Goal: Task Accomplishment & Management: Use online tool/utility

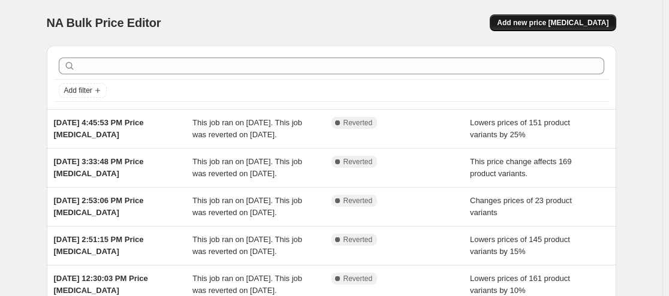
click at [541, 20] on span "Add new price [MEDICAL_DATA]" at bounding box center [553, 23] width 112 height 10
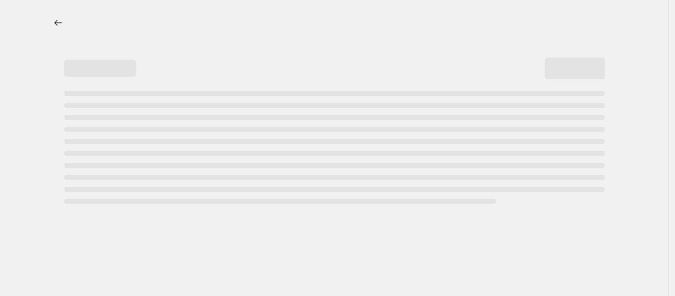
select select "percentage"
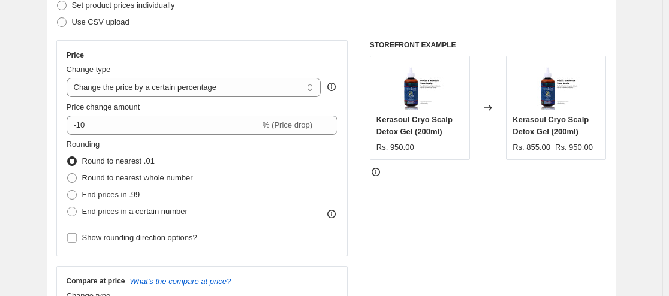
scroll to position [183, 0]
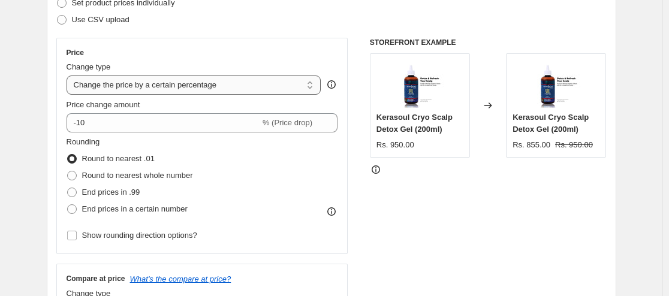
click at [251, 80] on select "Change the price to a certain amount Change the price by a certain amount Chang…" at bounding box center [194, 85] width 255 height 19
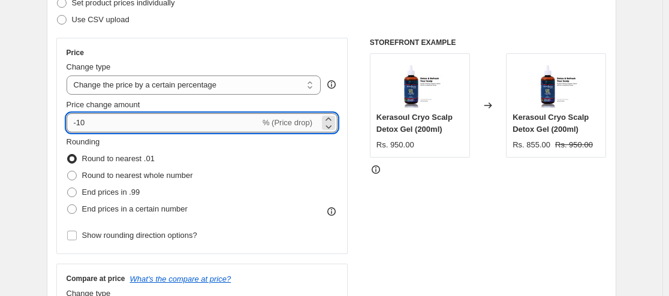
click at [158, 125] on input "-10" at bounding box center [164, 122] width 194 height 19
click at [157, 125] on input "-10" at bounding box center [164, 122] width 194 height 19
click at [157, 124] on input "-10" at bounding box center [164, 122] width 194 height 19
click at [409, 180] on div "STOREFRONT EXAMPLE Kerasoul Cryo Scalp Detox Gel (200ml) Rs. 950.00 Changed to …" at bounding box center [488, 185] width 237 height 294
click at [334, 127] on icon at bounding box center [329, 127] width 12 height 12
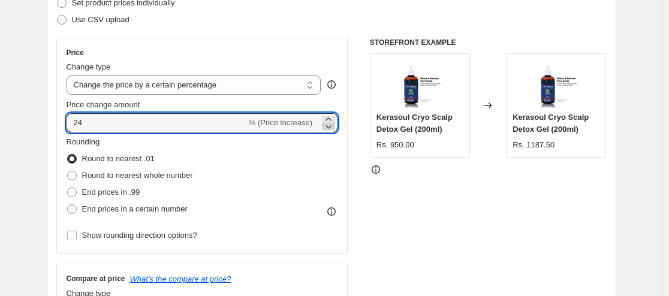
click at [332, 121] on icon at bounding box center [329, 127] width 12 height 12
click at [332, 111] on div "Price change amount 23 % (Price increase)" at bounding box center [203, 116] width 272 height 34
click at [332, 126] on icon at bounding box center [329, 127] width 12 height 12
click at [332, 116] on icon at bounding box center [329, 119] width 12 height 12
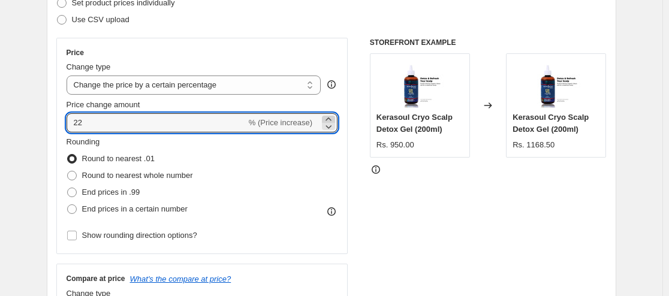
click at [332, 117] on icon at bounding box center [329, 119] width 12 height 12
type input "25"
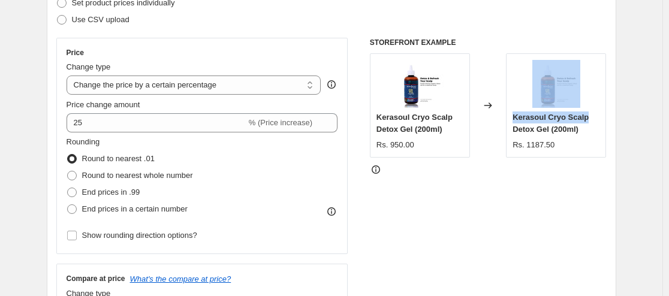
drag, startPoint x: 667, startPoint y: 68, endPoint x: 674, endPoint y: 109, distance: 41.4
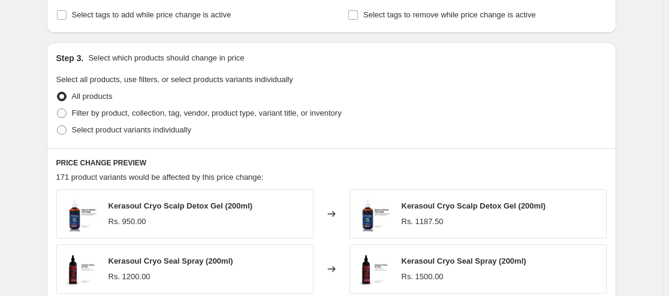
scroll to position [559, 0]
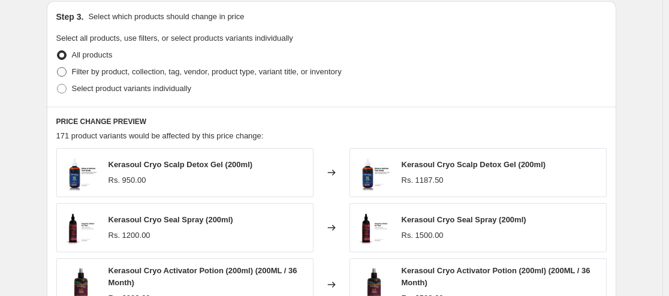
click at [138, 70] on span "Filter by product, collection, tag, vendor, product type, variant title, or inv…" at bounding box center [207, 71] width 270 height 9
click at [58, 68] on input "Filter by product, collection, tag, vendor, product type, variant title, or inv…" at bounding box center [57, 67] width 1 height 1
radio input "true"
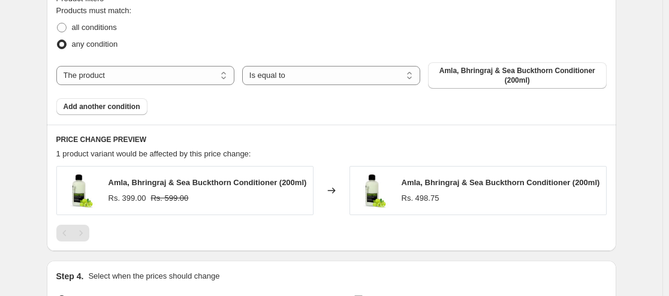
scroll to position [685, 0]
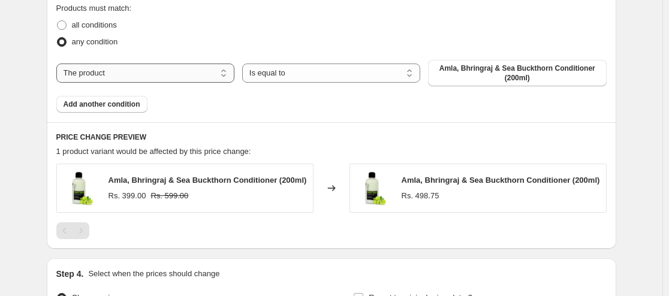
click at [125, 72] on select "The product The product's collection The product's tag The product's vendor The…" at bounding box center [145, 73] width 178 height 19
click at [318, 73] on select "Is equal to Is not equal to" at bounding box center [331, 73] width 178 height 19
click at [158, 73] on select "The product The product's collection The product's tag The product's vendor The…" at bounding box center [145, 73] width 178 height 19
select select "collection"
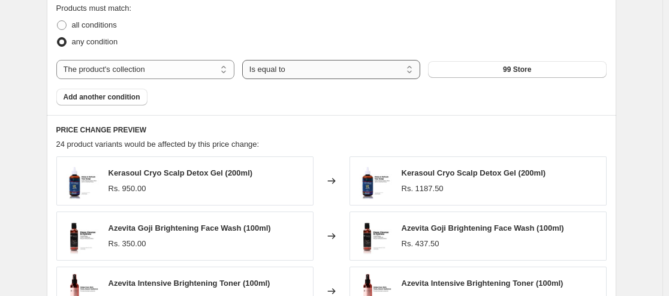
click at [297, 75] on select "Is equal to Is not equal to" at bounding box center [331, 69] width 178 height 19
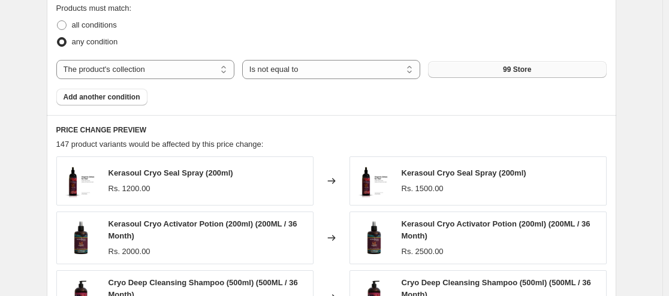
click at [472, 72] on button "99 Store" at bounding box center [517, 69] width 178 height 17
click at [315, 74] on select "Is equal to Is not equal to" at bounding box center [331, 69] width 178 height 19
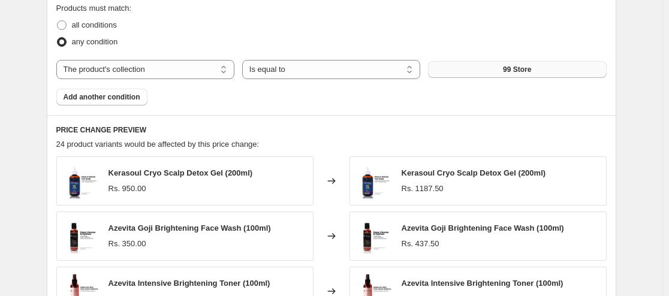
click at [490, 70] on button "99 Store" at bounding box center [517, 69] width 178 height 17
click at [268, 74] on select "Is equal to Is not equal to" at bounding box center [331, 69] width 178 height 19
select select "not_equal"
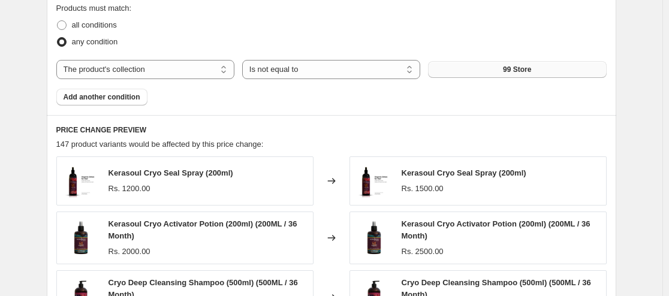
click at [503, 64] on button "99 Store" at bounding box center [517, 69] width 178 height 17
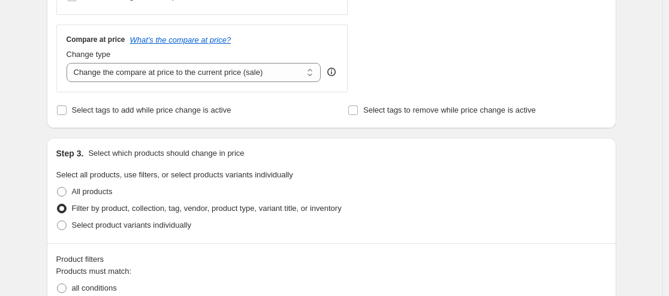
scroll to position [425, 0]
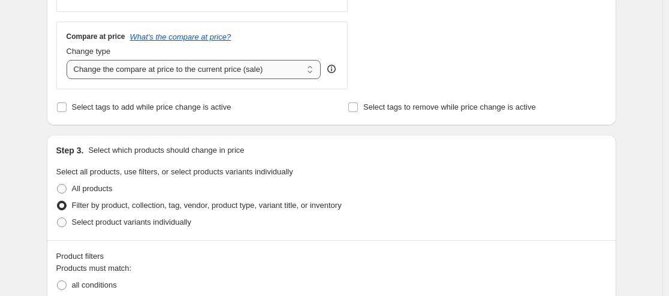
click at [242, 70] on select "Change the compare at price to the current price (sale) Change the compare at p…" at bounding box center [194, 69] width 255 height 19
select select "percentage"
click at [69, 60] on select "Change the compare at price to the current price (sale) Change the compare at p…" at bounding box center [194, 69] width 255 height 19
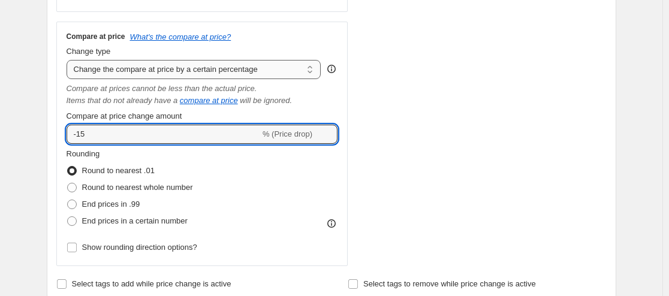
click at [246, 129] on input "-15" at bounding box center [164, 134] width 194 height 19
type input "25"
click at [498, 106] on div "STOREFRONT EXAMPLE Kerasoul Cryo Seal Spray (200ml) Rs. 1200.00 Changed to Kera…" at bounding box center [488, 31] width 237 height 471
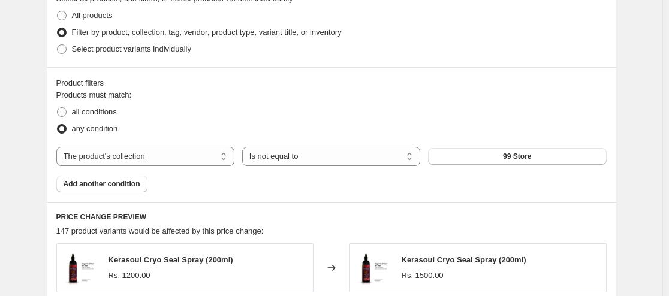
scroll to position [785, 0]
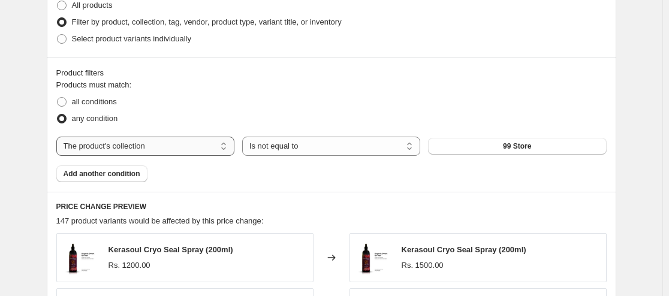
click at [151, 152] on select "The product The product's collection The product's tag The product's vendor The…" at bounding box center [145, 146] width 178 height 19
click at [59, 137] on select "The product The product's collection The product's tag The product's vendor The…" at bounding box center [145, 146] width 178 height 19
click at [306, 153] on select "Is equal to Is not equal to" at bounding box center [331, 146] width 178 height 19
select select "equal"
click at [520, 148] on span "99 Store" at bounding box center [517, 146] width 28 height 10
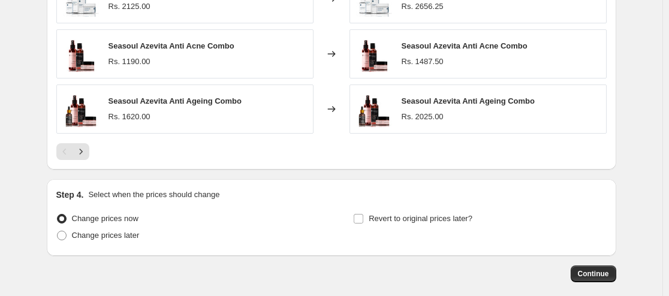
scroll to position [1215, 0]
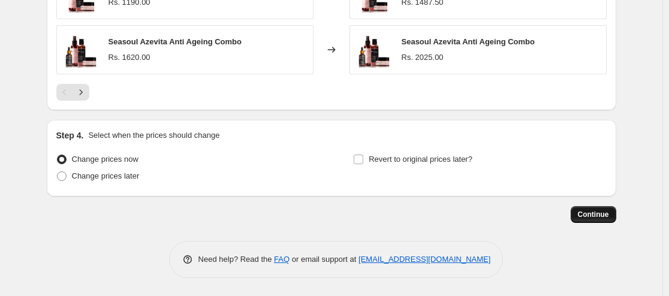
click at [594, 222] on button "Continue" at bounding box center [594, 214] width 46 height 17
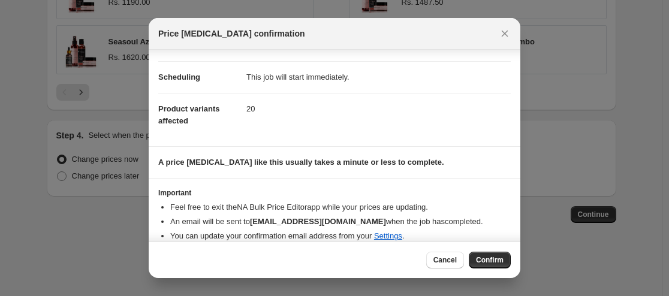
scroll to position [98, 0]
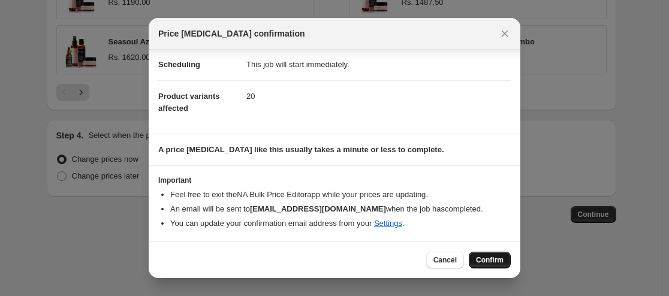
click at [492, 263] on span "Confirm" at bounding box center [490, 260] width 28 height 10
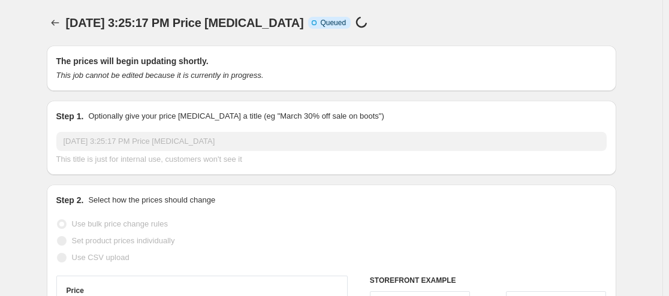
scroll to position [1215, 0]
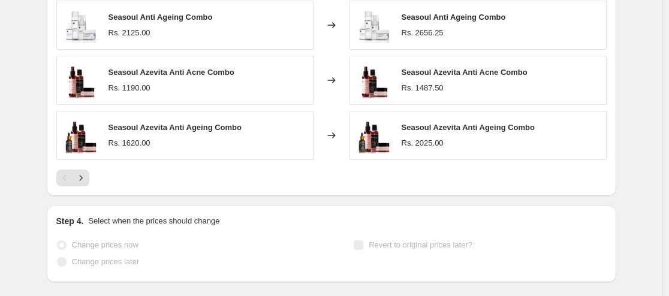
select select "percentage"
select select "collection"
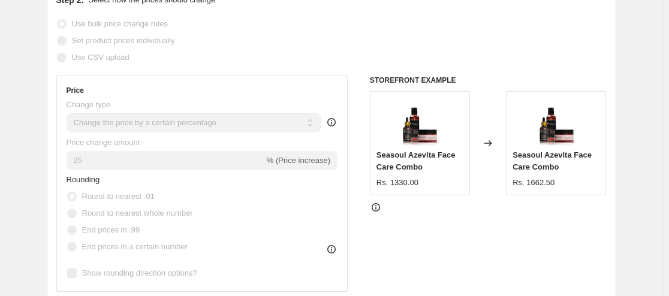
scroll to position [432, 0]
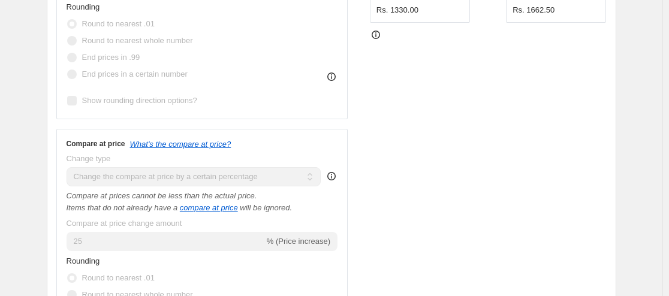
drag, startPoint x: 667, startPoint y: 109, endPoint x: 673, endPoint y: 98, distance: 12.9
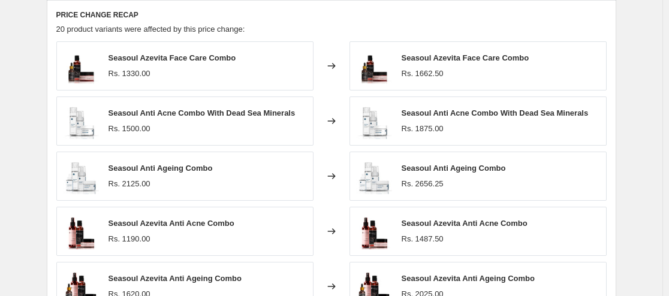
scroll to position [1088, 0]
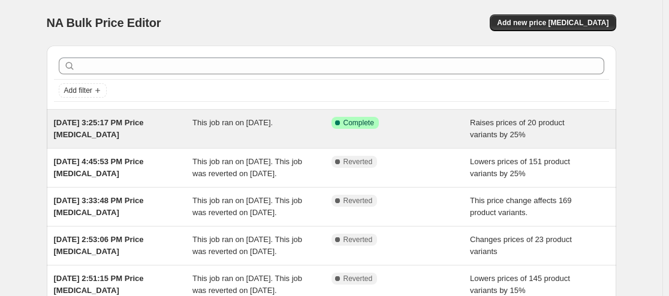
click at [138, 127] on span "[DATE] 3:25:17 PM Price [MEDICAL_DATA]" at bounding box center [99, 128] width 90 height 21
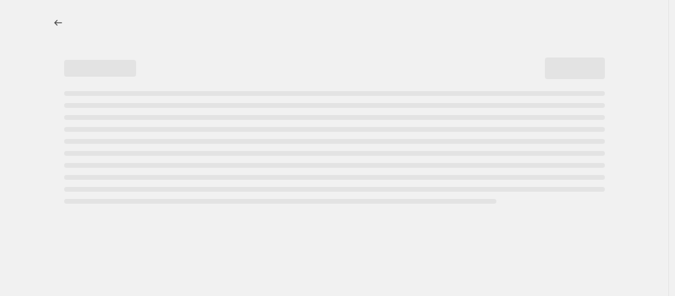
select select "percentage"
select select "collection"
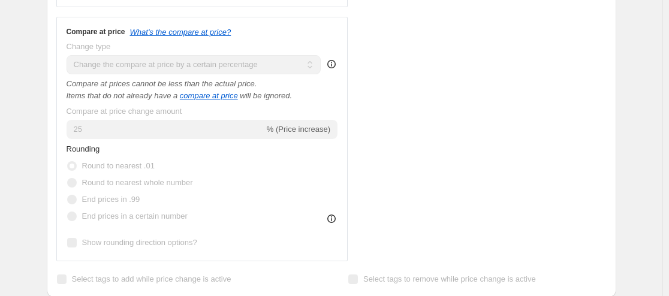
scroll to position [541, 0]
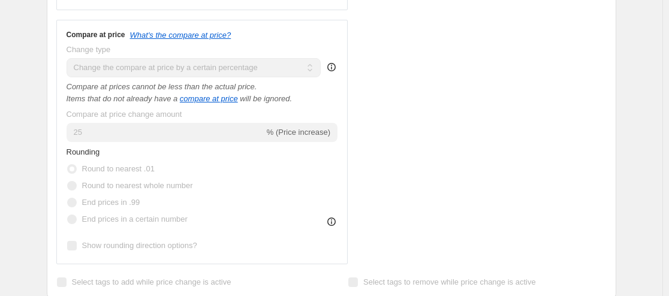
click at [294, 128] on div "25 % (Price increase)" at bounding box center [203, 132] width 272 height 19
click at [280, 52] on div "Change type" at bounding box center [194, 50] width 255 height 12
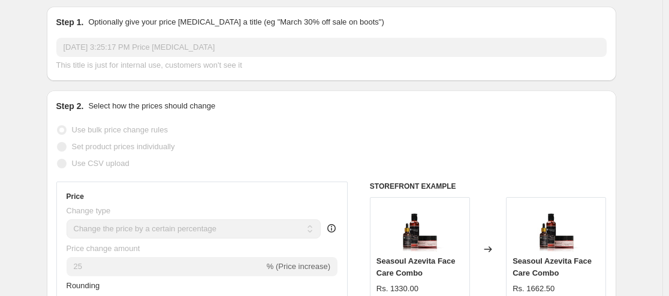
scroll to position [0, 0]
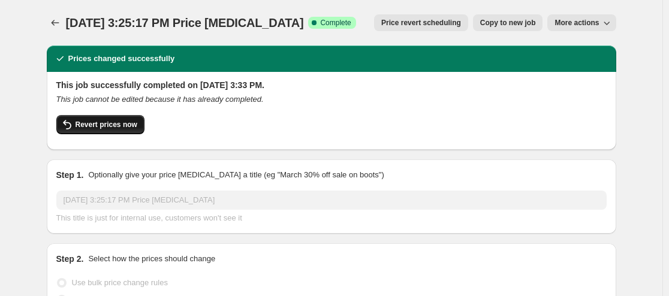
click at [86, 125] on span "Revert prices now" at bounding box center [107, 125] width 62 height 10
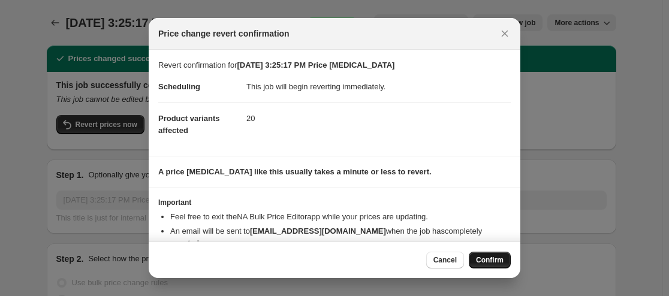
click at [495, 255] on button "Confirm" at bounding box center [490, 260] width 42 height 17
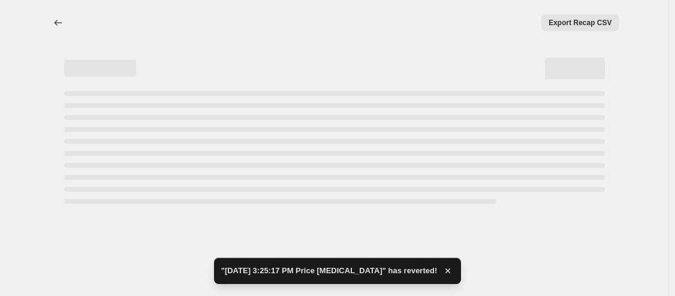
select select "percentage"
select select "collection"
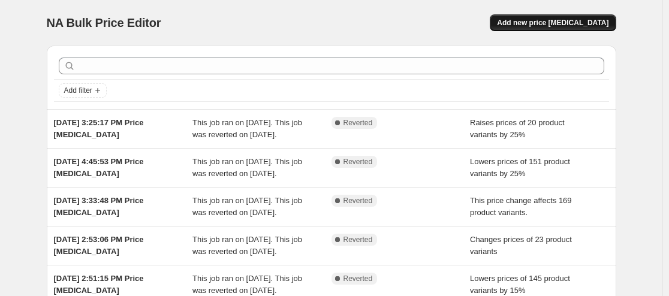
click at [591, 20] on span "Add new price [MEDICAL_DATA]" at bounding box center [553, 23] width 112 height 10
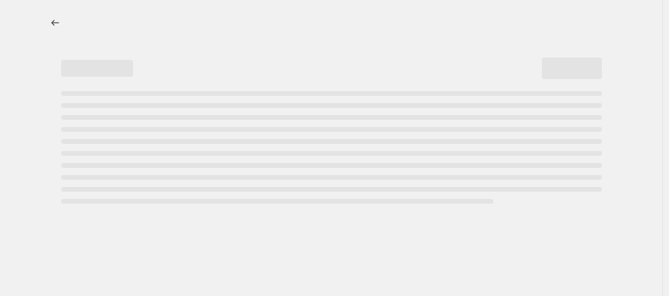
select select "percentage"
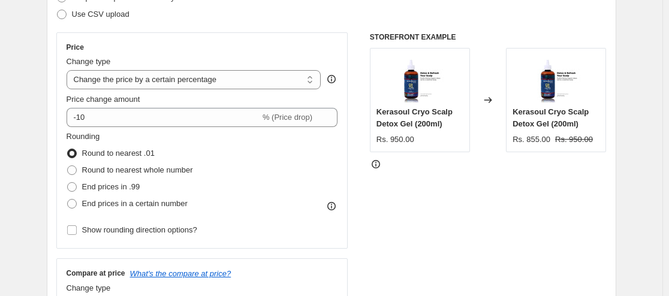
scroll to position [191, 0]
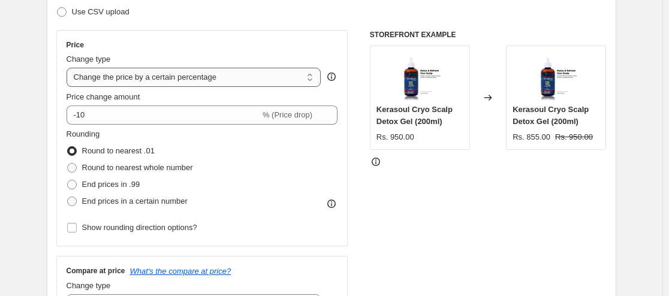
click at [242, 78] on select "Change the price to a certain amount Change the price by a certain amount Chang…" at bounding box center [194, 77] width 255 height 19
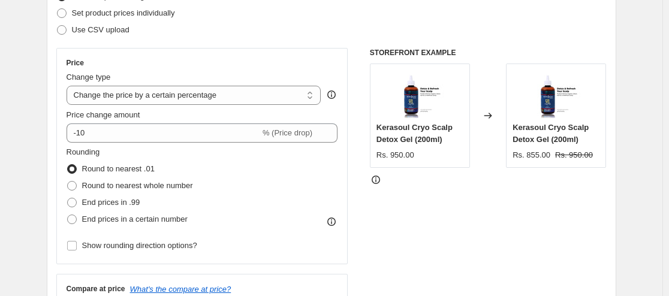
scroll to position [175, 0]
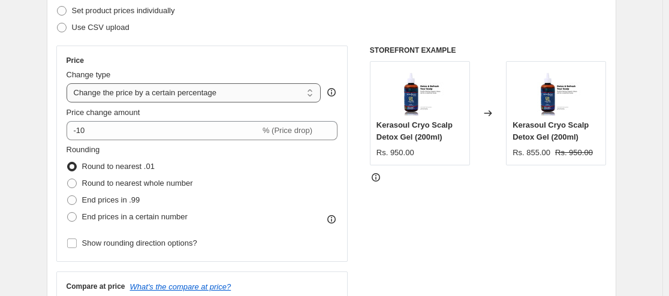
click at [222, 93] on select "Change the price to a certain amount Change the price by a certain amount Chang…" at bounding box center [194, 92] width 255 height 19
click at [69, 83] on select "Change the price to a certain amount Change the price by a certain amount Chang…" at bounding box center [194, 92] width 255 height 19
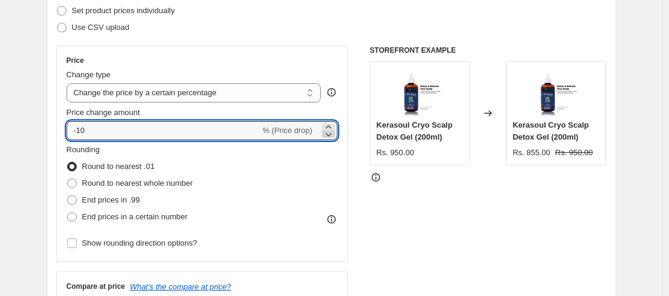
click at [335, 134] on icon at bounding box center [329, 134] width 12 height 12
click at [155, 138] on input "-13" at bounding box center [164, 130] width 194 height 19
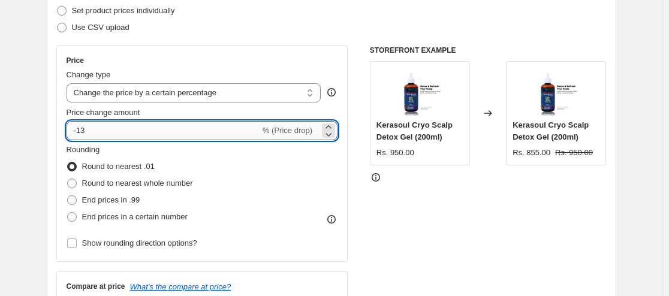
click at [155, 138] on input "-13" at bounding box center [164, 130] width 194 height 19
click at [73, 129] on input "35" at bounding box center [157, 130] width 180 height 19
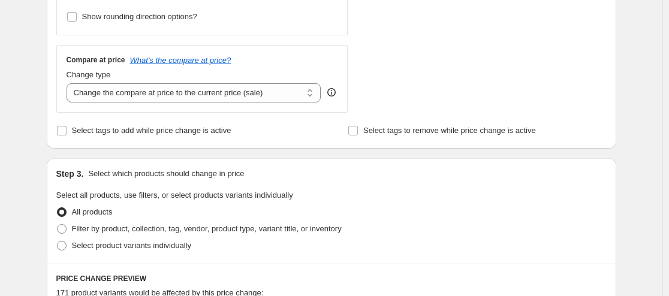
scroll to position [430, 0]
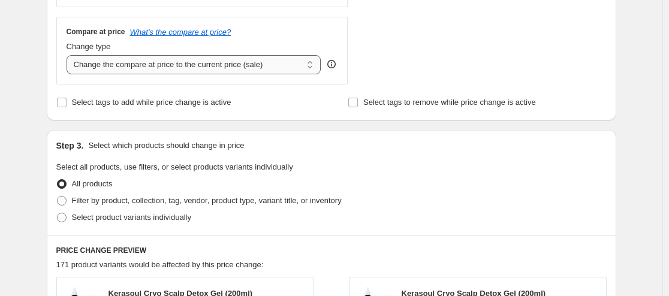
type input "-35"
click at [236, 64] on select "Change the compare at price to the current price (sale) Change the compare at p…" at bounding box center [194, 64] width 255 height 19
click at [69, 55] on select "Change the compare at price to the current price (sale) Change the compare at p…" at bounding box center [194, 64] width 255 height 19
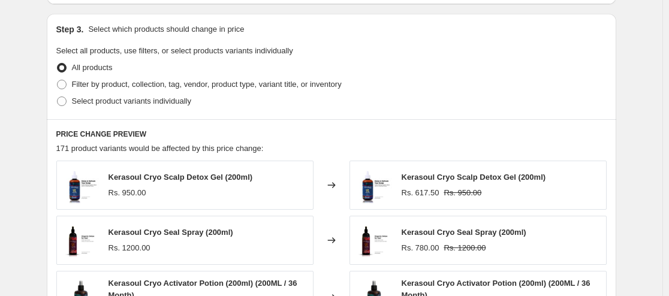
scroll to position [551, 0]
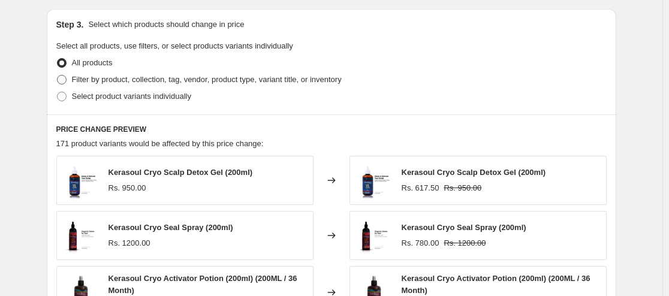
click at [207, 83] on span "Filter by product, collection, tag, vendor, product type, variant title, or inv…" at bounding box center [207, 79] width 270 height 9
click at [58, 76] on input "Filter by product, collection, tag, vendor, product type, variant title, or inv…" at bounding box center [57, 75] width 1 height 1
radio input "true"
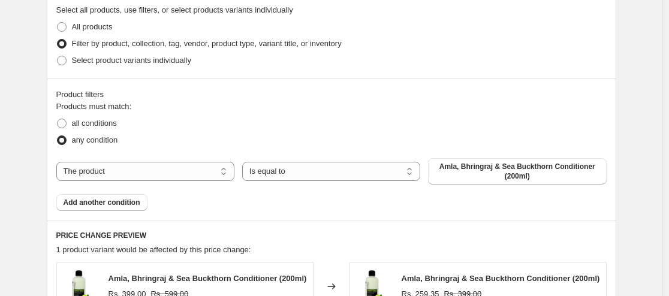
scroll to position [608, 0]
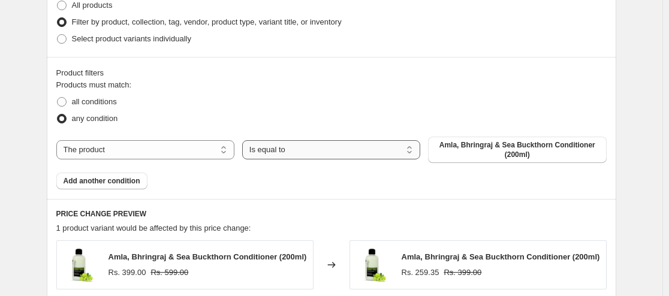
click at [275, 147] on select "Is equal to Is not equal to" at bounding box center [331, 149] width 178 height 19
click at [225, 146] on select "The product The product's collection The product's tag The product's vendor The…" at bounding box center [145, 149] width 178 height 19
select select "collection"
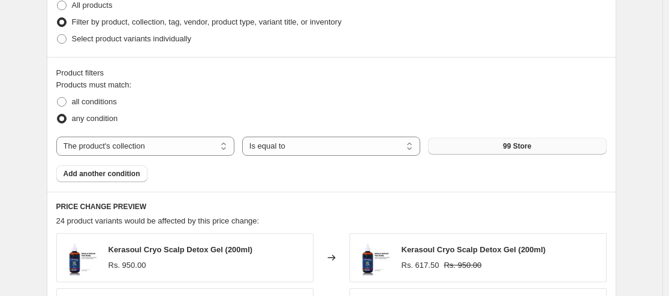
click at [491, 149] on button "99 Store" at bounding box center [517, 146] width 178 height 17
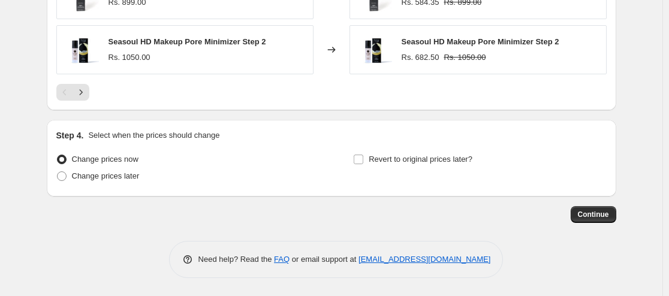
scroll to position [971, 0]
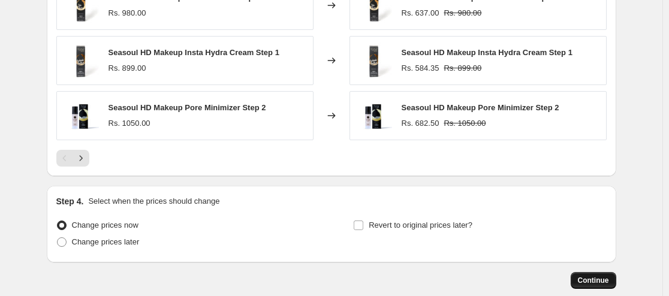
click at [579, 278] on button "Continue" at bounding box center [594, 280] width 46 height 17
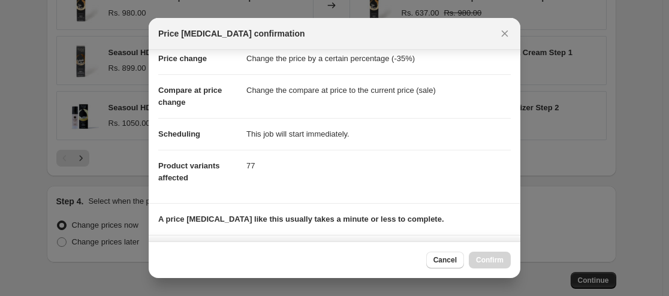
scroll to position [209, 0]
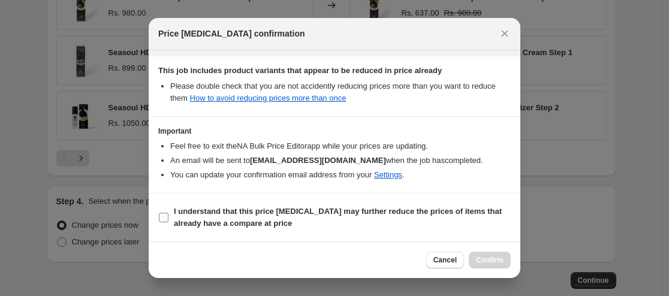
click at [165, 215] on input "I understand that this price [MEDICAL_DATA] may further reduce the prices of it…" at bounding box center [164, 218] width 10 height 10
checkbox input "true"
click at [486, 259] on span "Confirm" at bounding box center [490, 260] width 28 height 10
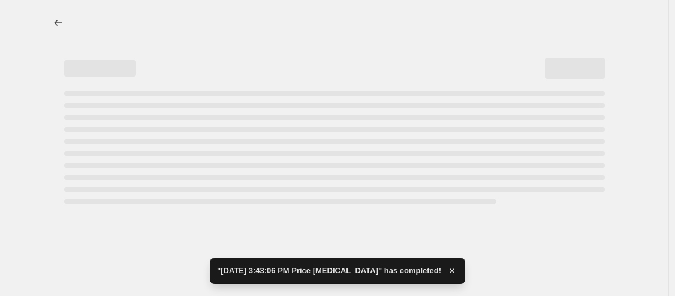
select select "percentage"
select select "collection"
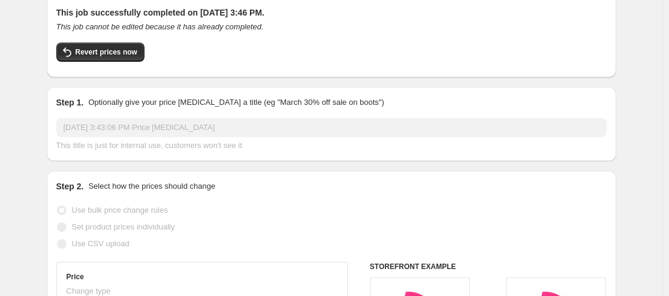
scroll to position [130, 0]
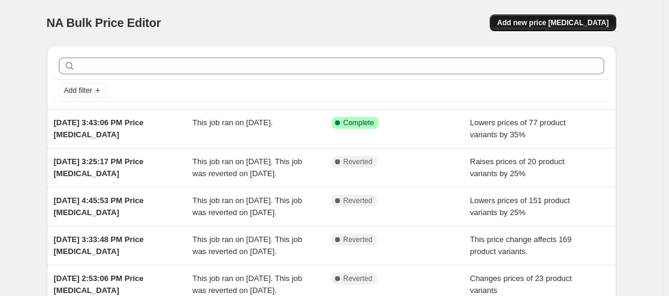
click at [561, 23] on span "Add new price [MEDICAL_DATA]" at bounding box center [553, 23] width 112 height 10
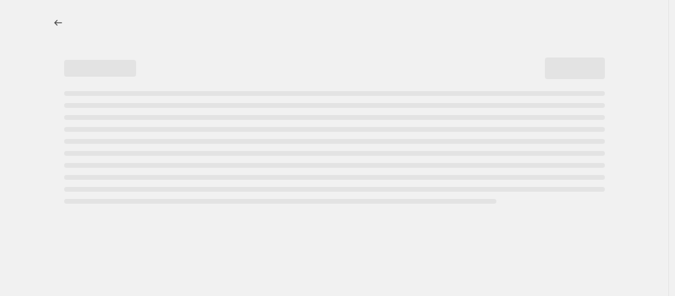
select select "percentage"
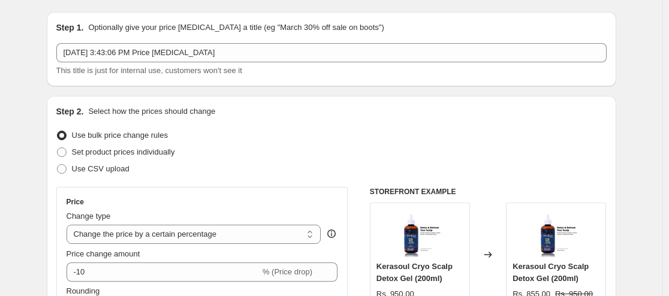
scroll to position [80, 0]
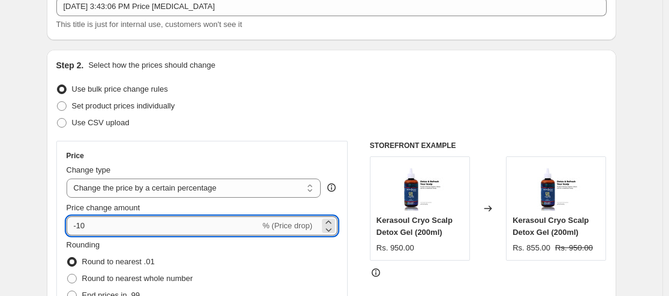
click at [96, 228] on input "-10" at bounding box center [164, 225] width 194 height 19
type input "-1"
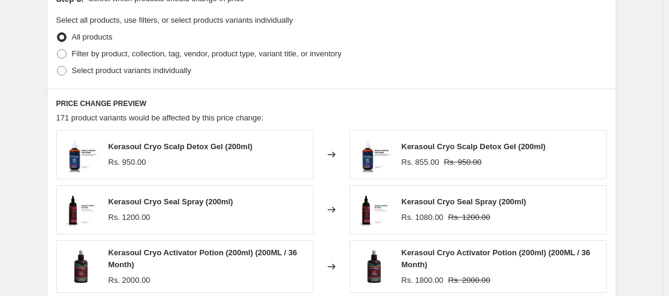
scroll to position [582, 0]
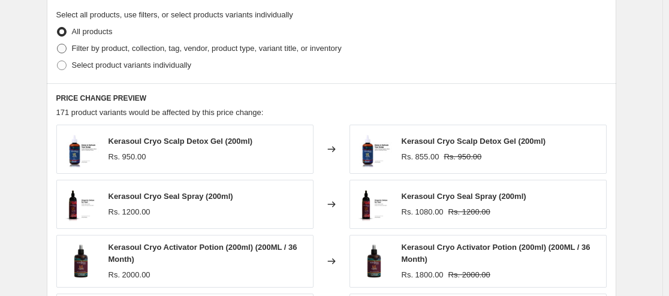
type input "-30"
click at [72, 47] on label "Filter by product, collection, tag, vendor, product type, variant title, or inv…" at bounding box center [198, 48] width 285 height 17
click at [58, 44] on input "Filter by product, collection, tag, vendor, product type, variant title, or inv…" at bounding box center [57, 44] width 1 height 1
radio input "true"
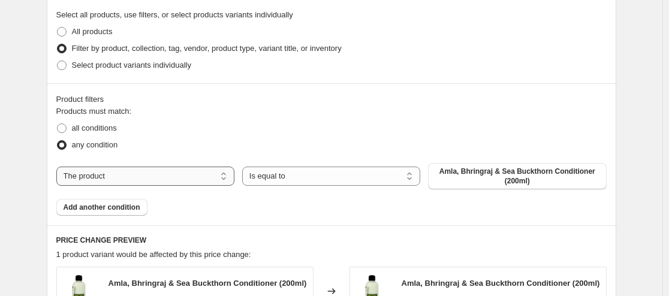
click at [196, 179] on select "The product The product's collection The product's tag The product's vendor The…" at bounding box center [145, 176] width 178 height 19
select select "vendor"
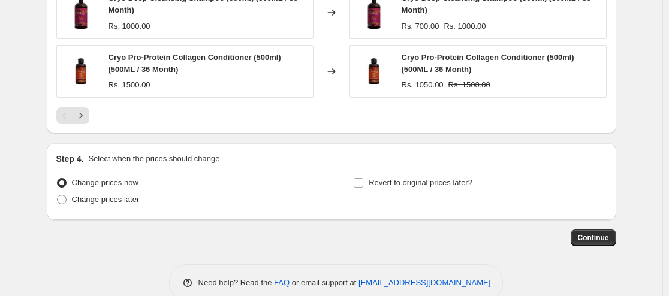
scroll to position [1034, 0]
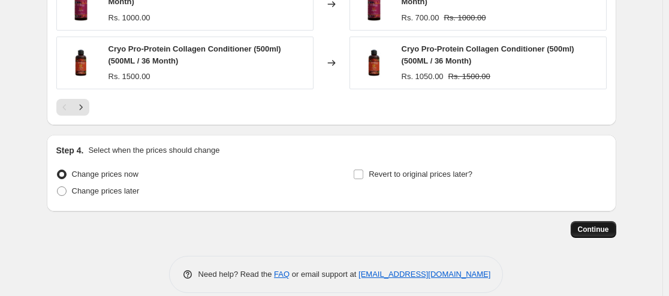
click at [608, 231] on span "Continue" at bounding box center [593, 230] width 31 height 10
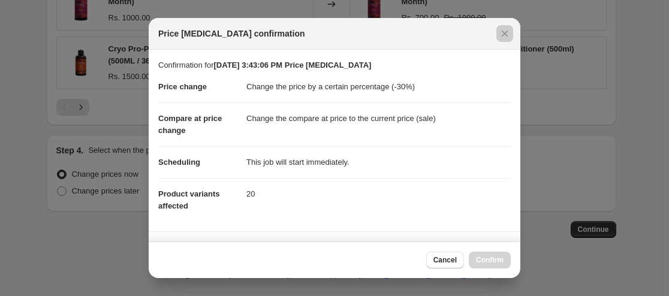
drag, startPoint x: 520, startPoint y: 101, endPoint x: 527, endPoint y: 207, distance: 106.3
click at [527, 207] on div at bounding box center [334, 148] width 669 height 296
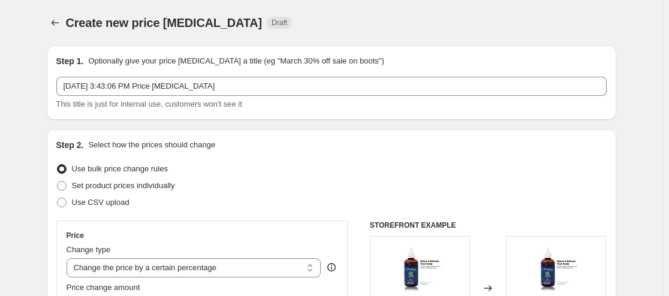
scroll to position [1034, 0]
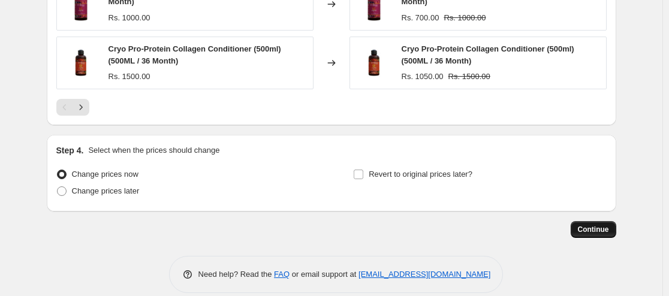
click at [586, 233] on span "Continue" at bounding box center [593, 230] width 31 height 10
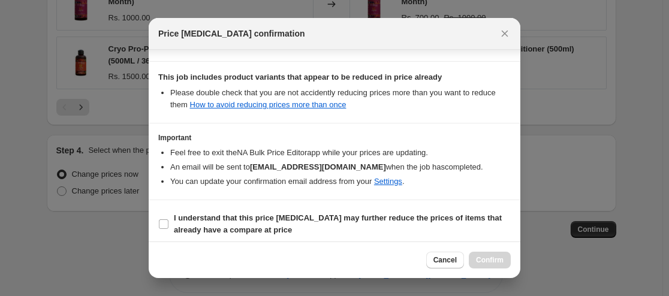
scroll to position [209, 0]
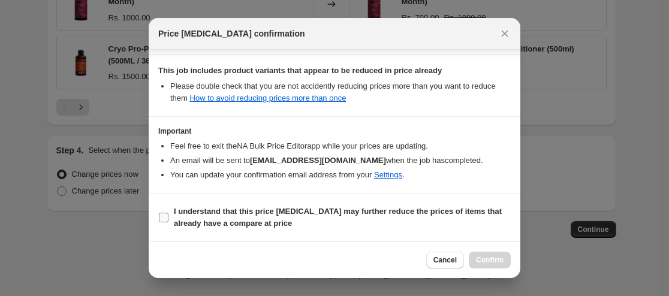
click at [172, 219] on label "I understand that this price [MEDICAL_DATA] may further reduce the prices of it…" at bounding box center [334, 217] width 353 height 29
click at [168, 219] on input "I understand that this price [MEDICAL_DATA] may further reduce the prices of it…" at bounding box center [164, 218] width 10 height 10
checkbox input "true"
click at [492, 264] on span "Confirm" at bounding box center [490, 260] width 28 height 10
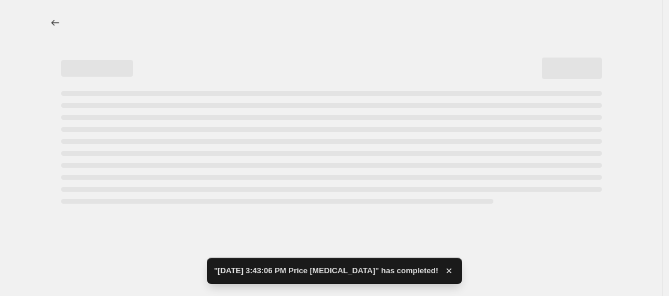
select select "percentage"
select select "vendor"
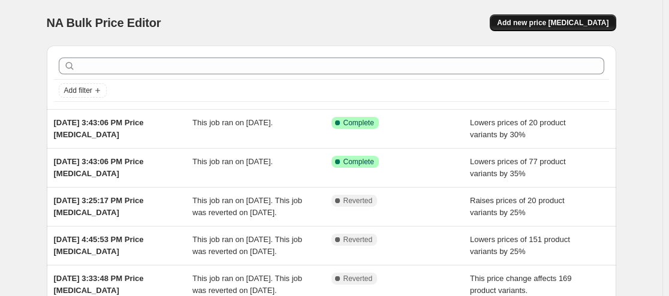
click at [555, 16] on button "Add new price [MEDICAL_DATA]" at bounding box center [553, 22] width 126 height 17
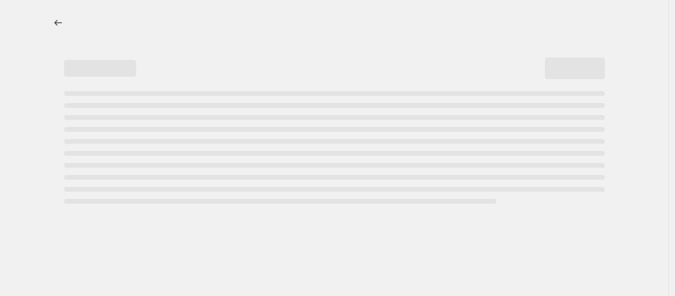
select select "percentage"
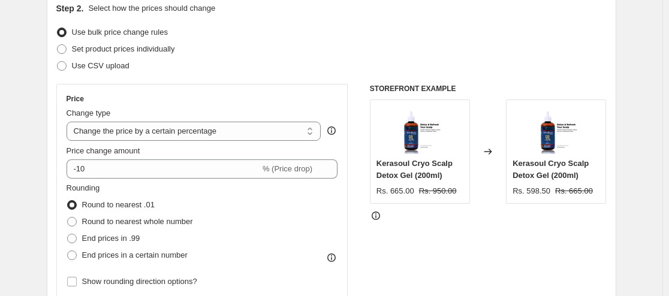
scroll to position [167, 0]
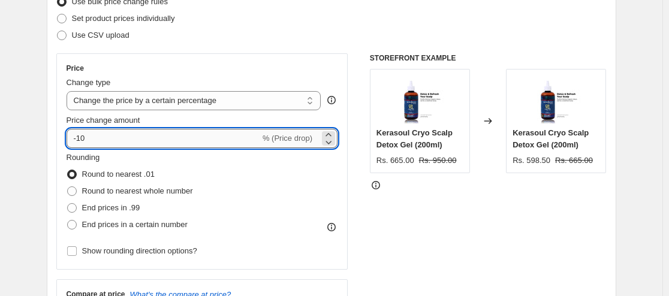
click at [122, 134] on input "-10" at bounding box center [164, 138] width 194 height 19
type input "-1"
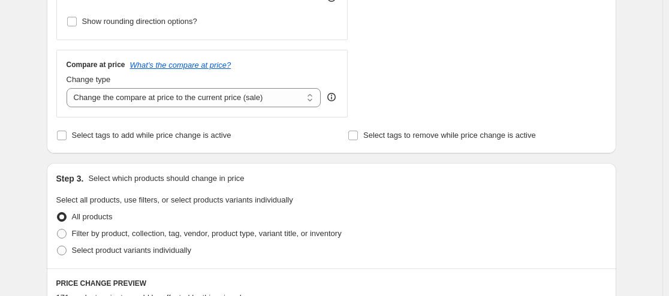
scroll to position [561, 0]
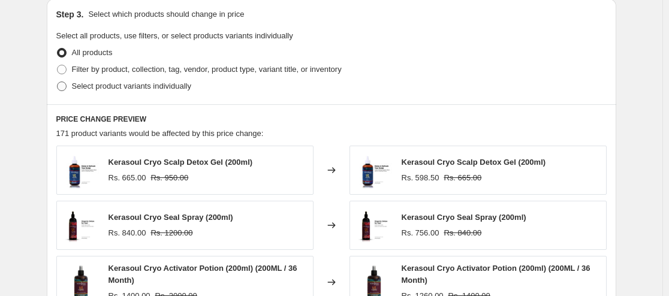
type input "-25"
click at [105, 79] on label "Select product variants individually" at bounding box center [123, 86] width 135 height 17
click at [58, 82] on input "Select product variants individually" at bounding box center [57, 82] width 1 height 1
radio input "true"
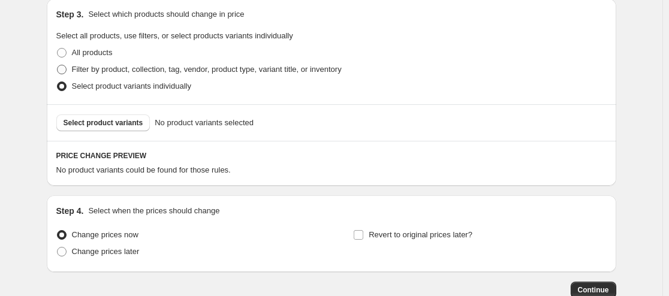
click at [106, 72] on span "Filter by product, collection, tag, vendor, product type, variant title, or inv…" at bounding box center [207, 69] width 270 height 9
click at [58, 65] on input "Filter by product, collection, tag, vendor, product type, variant title, or inv…" at bounding box center [57, 65] width 1 height 1
radio input "true"
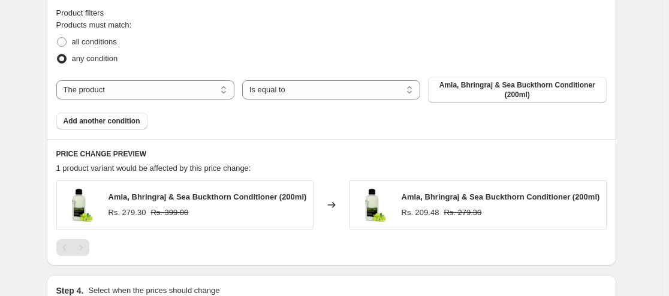
scroll to position [680, 0]
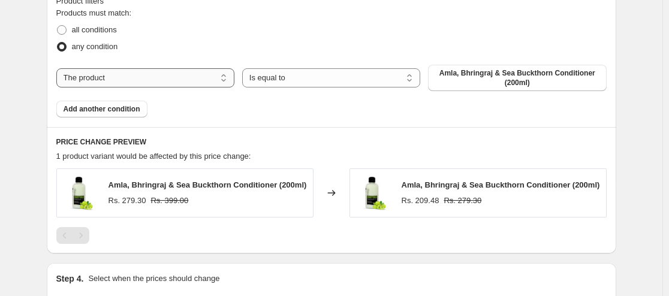
click at [178, 79] on select "The product The product's collection The product's tag The product's vendor The…" at bounding box center [145, 77] width 178 height 19
select select "collection"
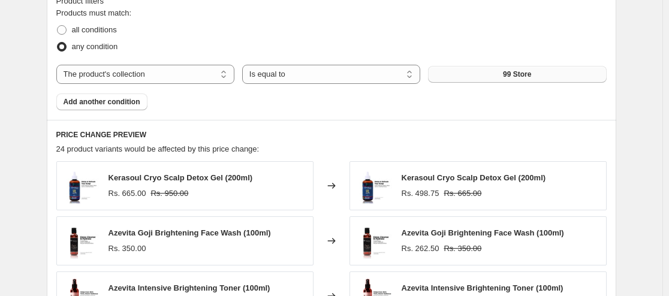
click at [509, 71] on span "99 Store" at bounding box center [517, 75] width 28 height 10
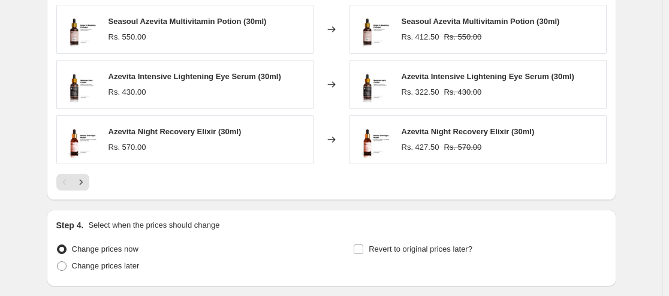
scroll to position [1013, 0]
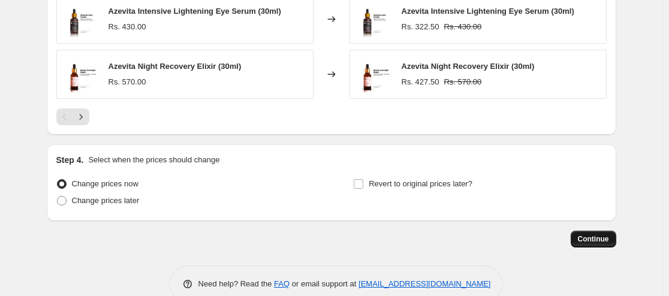
click at [592, 243] on span "Continue" at bounding box center [593, 239] width 31 height 10
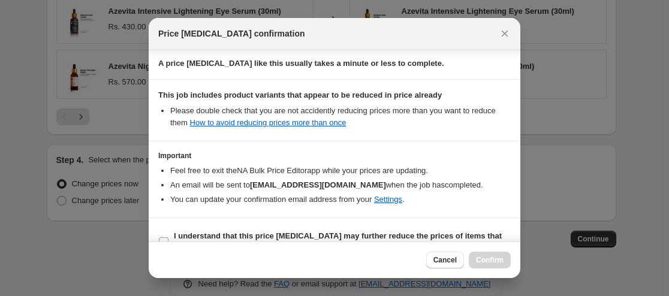
scroll to position [209, 0]
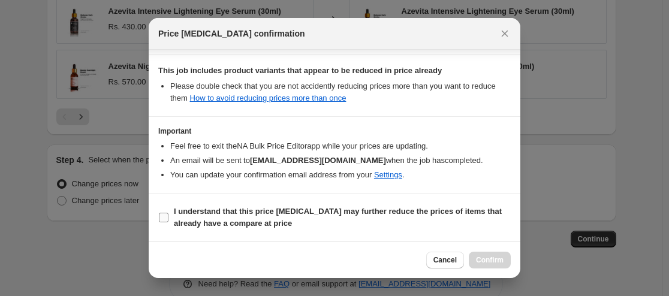
click at [170, 214] on label "I understand that this price [MEDICAL_DATA] may further reduce the prices of it…" at bounding box center [334, 217] width 353 height 29
click at [168, 214] on input "I understand that this price [MEDICAL_DATA] may further reduce the prices of it…" at bounding box center [164, 218] width 10 height 10
checkbox input "true"
click at [495, 260] on span "Confirm" at bounding box center [490, 260] width 28 height 10
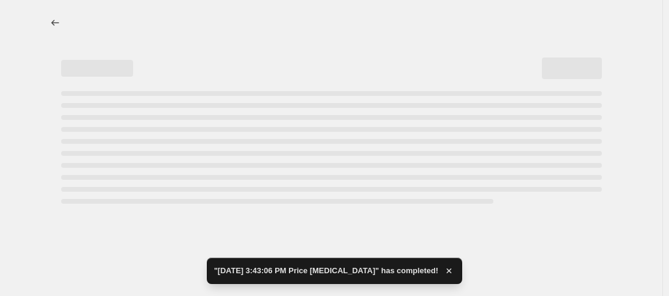
select select "percentage"
select select "collection"
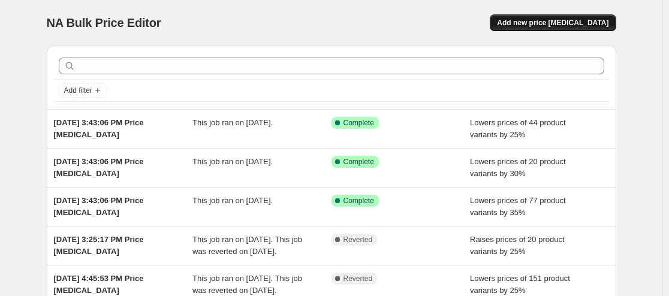
click at [560, 19] on span "Add new price [MEDICAL_DATA]" at bounding box center [553, 23] width 112 height 10
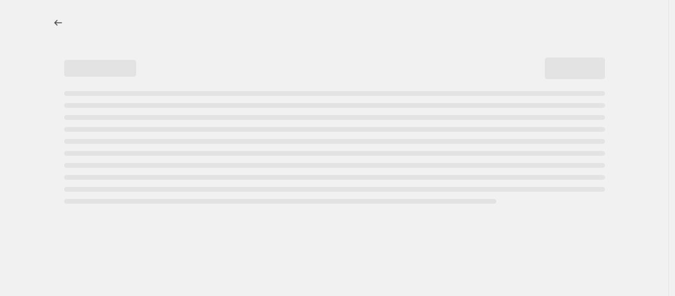
select select "percentage"
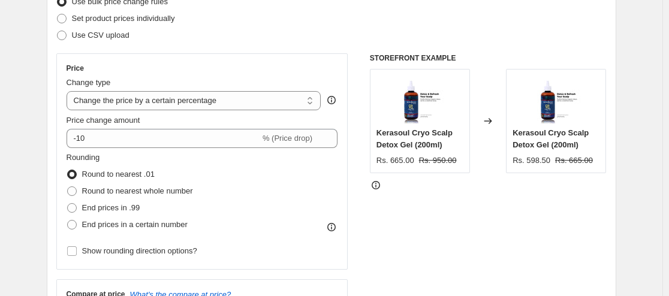
scroll to position [170, 0]
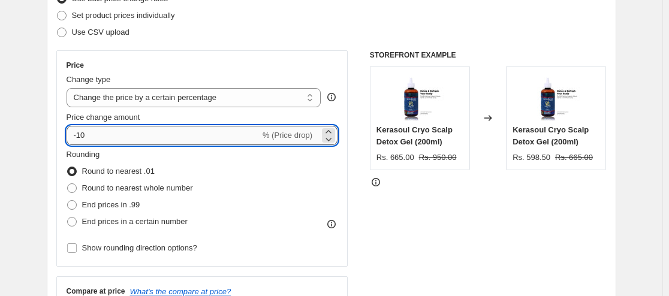
click at [151, 129] on input "-10" at bounding box center [164, 135] width 194 height 19
type input "-1"
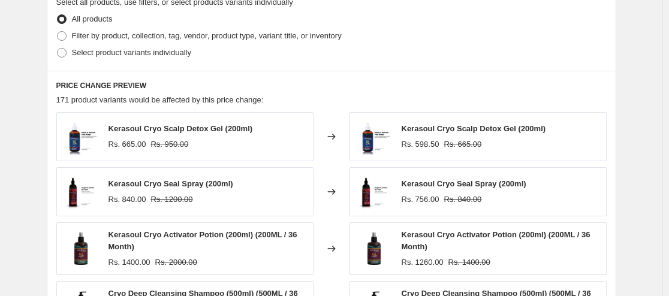
scroll to position [598, 0]
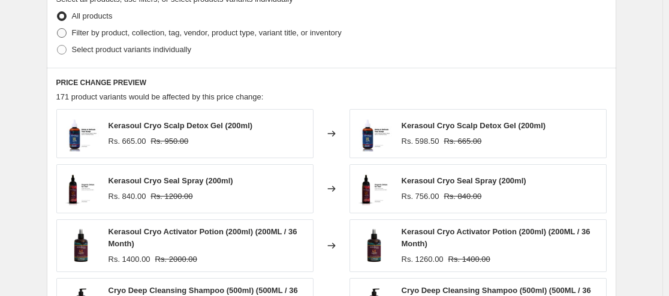
type input "-25"
click at [309, 31] on span "Filter by product, collection, tag, vendor, product type, variant title, or inv…" at bounding box center [207, 32] width 270 height 9
click at [58, 29] on input "Filter by product, collection, tag, vendor, product type, variant title, or inv…" at bounding box center [57, 28] width 1 height 1
radio input "true"
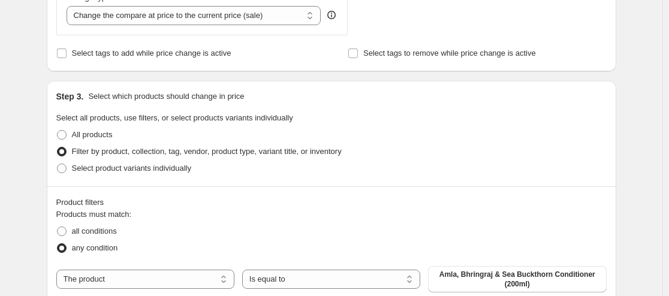
scroll to position [603, 0]
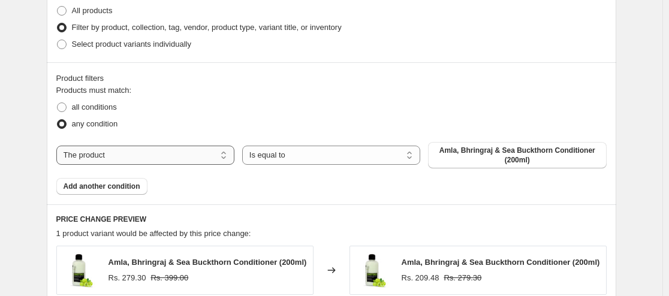
click at [217, 153] on select "The product The product's collection The product's tag The product's vendor The…" at bounding box center [145, 155] width 178 height 19
select select "collection"
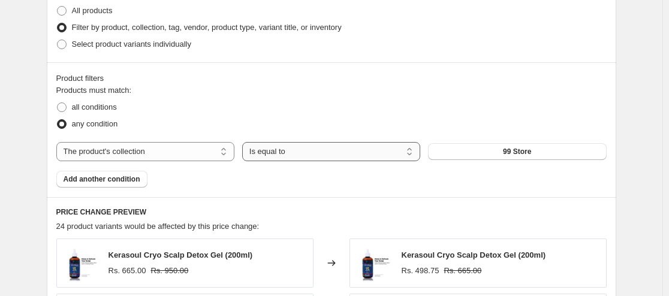
click at [309, 150] on select "Is equal to Is not equal to" at bounding box center [331, 151] width 178 height 19
click at [310, 150] on select "Is equal to Is not equal to" at bounding box center [331, 151] width 178 height 19
click at [517, 159] on button "99 Store" at bounding box center [517, 151] width 178 height 17
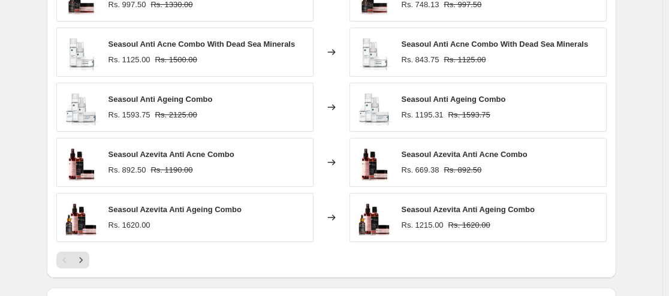
scroll to position [1038, 0]
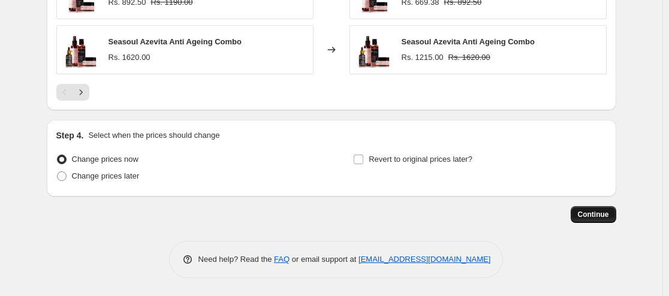
click at [586, 215] on span "Continue" at bounding box center [593, 215] width 31 height 10
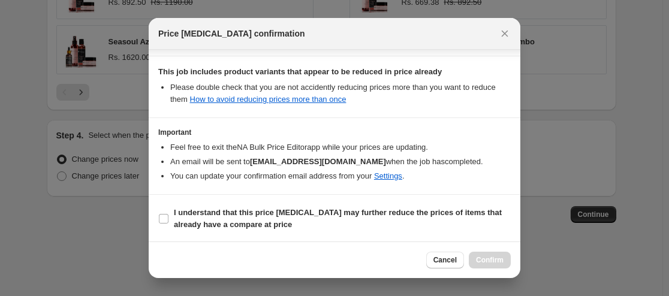
scroll to position [209, 0]
click at [171, 216] on label "I understand that this price [MEDICAL_DATA] may further reduce the prices of it…" at bounding box center [334, 217] width 353 height 29
click at [168, 216] on input "I understand that this price [MEDICAL_DATA] may further reduce the prices of it…" at bounding box center [164, 218] width 10 height 10
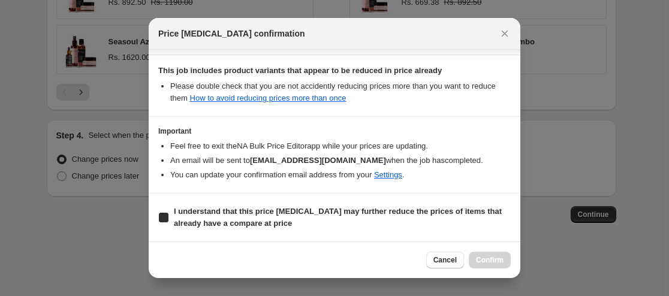
checkbox input "true"
click at [501, 263] on span "Confirm" at bounding box center [490, 260] width 28 height 10
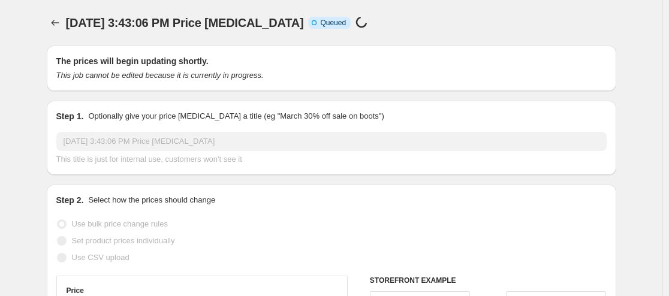
scroll to position [1038, 0]
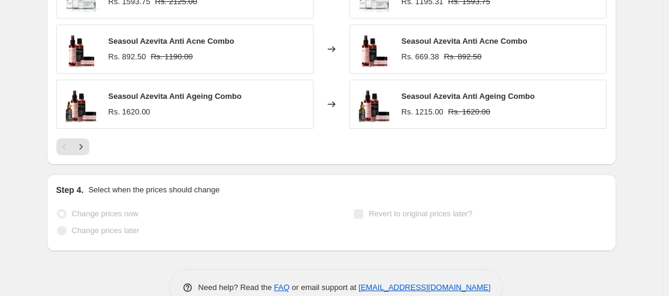
click at [568, 221] on div "Revert to original prices later?" at bounding box center [479, 224] width 253 height 36
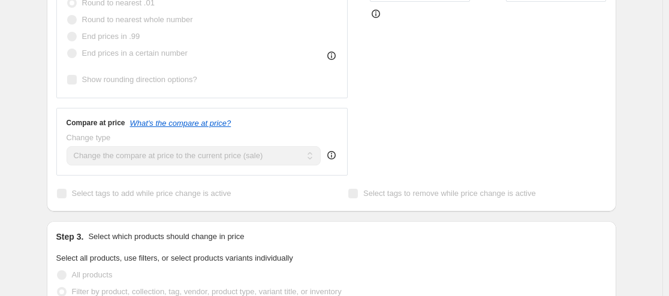
scroll to position [0, 0]
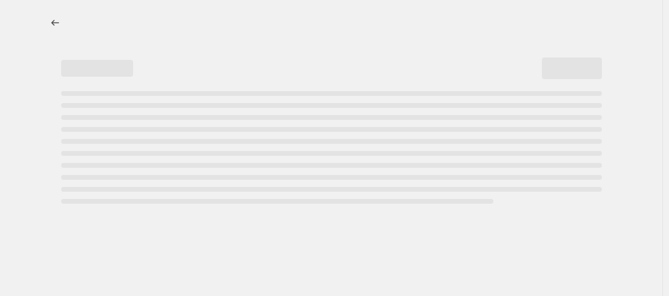
select select "percentage"
select select "collection"
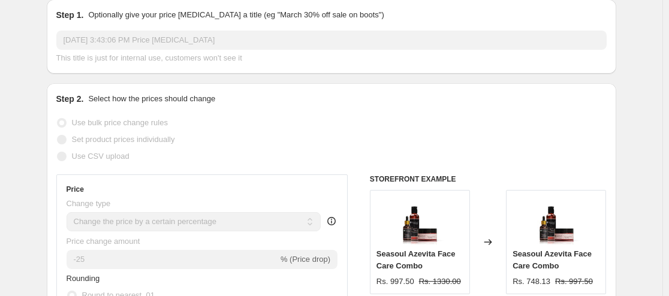
scroll to position [163, 0]
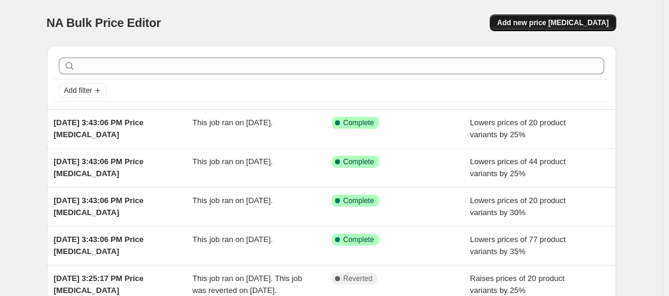
click at [586, 19] on span "Add new price [MEDICAL_DATA]" at bounding box center [553, 23] width 112 height 10
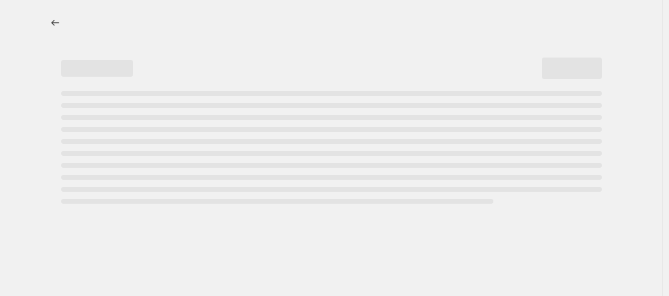
select select "percentage"
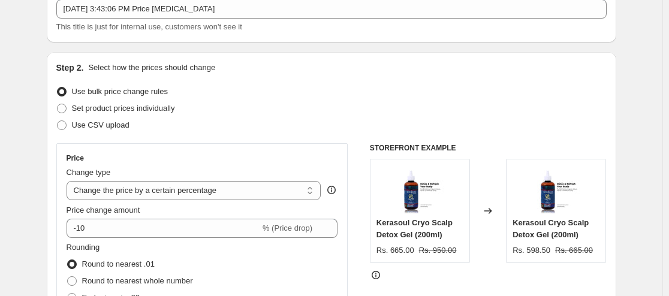
scroll to position [64, 0]
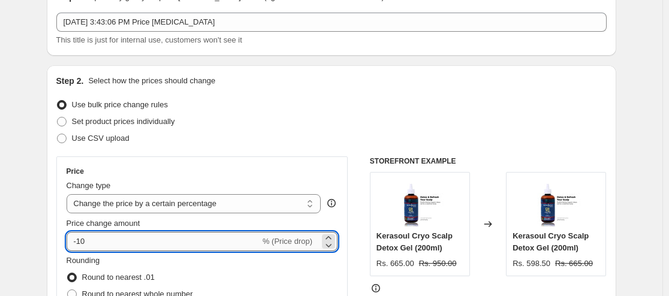
click at [131, 232] on input "-10" at bounding box center [164, 241] width 194 height 19
type input "-1"
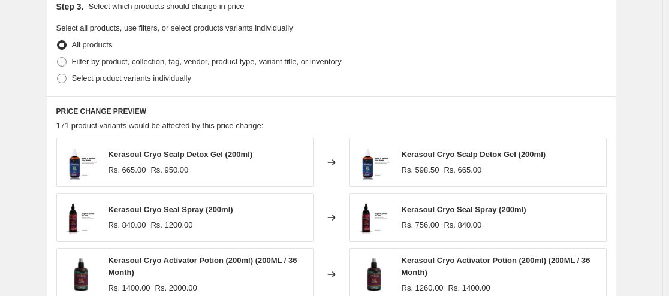
scroll to position [528, 0]
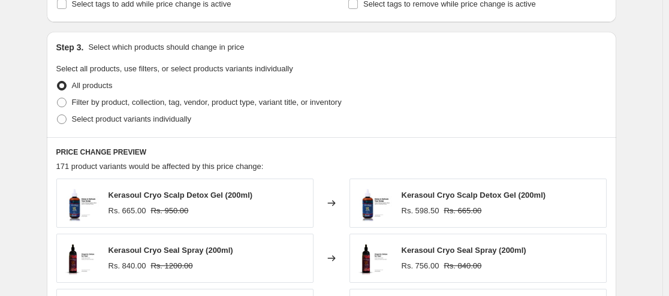
type input "-35"
click at [255, 111] on div "Select product variants individually" at bounding box center [331, 119] width 550 height 17
click at [255, 98] on span "Filter by product, collection, tag, vendor, product type, variant title, or inv…" at bounding box center [207, 102] width 270 height 9
click at [58, 98] on input "Filter by product, collection, tag, vendor, product type, variant title, or inv…" at bounding box center [57, 98] width 1 height 1
radio input "true"
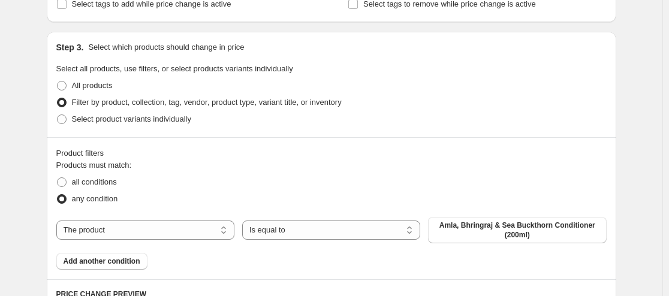
scroll to position [269, 0]
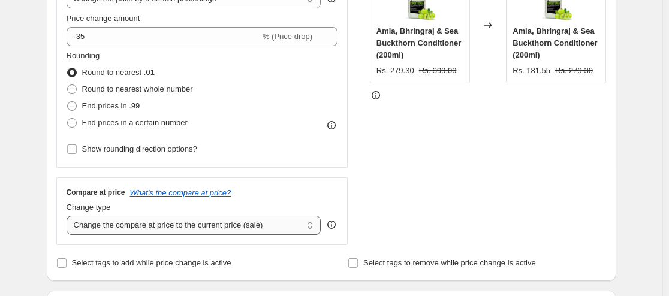
click at [152, 228] on select "Change the compare at price to the current price (sale) Change the compare at p…" at bounding box center [194, 225] width 255 height 19
click at [508, 134] on div "STOREFRONT EXAMPLE [PERSON_NAME], [PERSON_NAME] & Sea Buckthorn Conditioner (20…" at bounding box center [488, 98] width 237 height 294
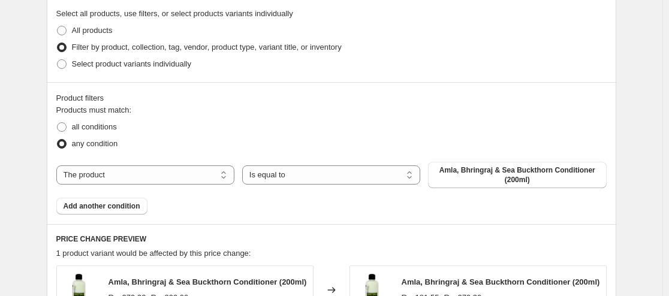
scroll to position [595, 0]
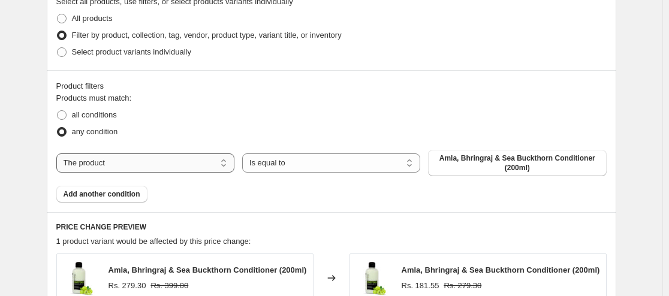
click at [131, 165] on select "The product The product's collection The product's tag The product's vendor The…" at bounding box center [145, 162] width 178 height 19
select select "collection"
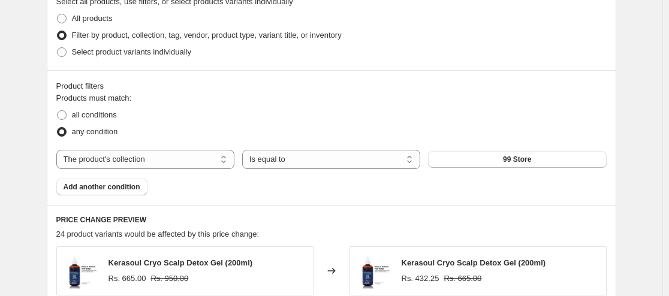
click at [487, 162] on button "99 Store" at bounding box center [517, 159] width 178 height 17
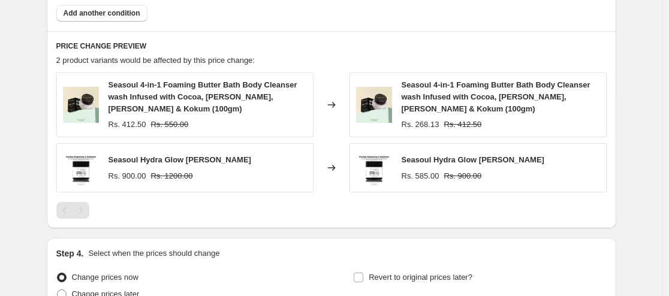
scroll to position [888, 0]
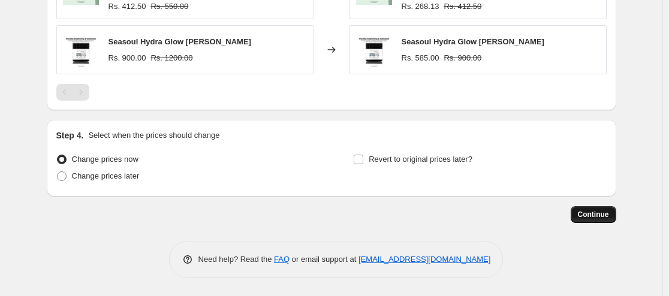
click at [616, 219] on button "Continue" at bounding box center [594, 214] width 46 height 17
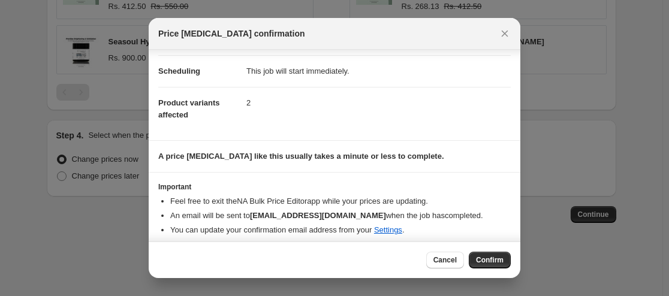
scroll to position [98, 0]
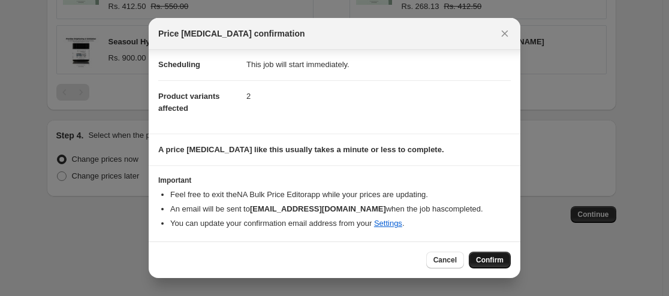
click at [491, 264] on span "Confirm" at bounding box center [490, 260] width 28 height 10
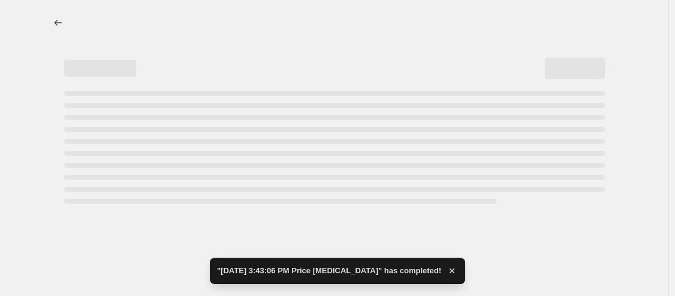
select select "percentage"
select select "collection"
